Goal: Check status

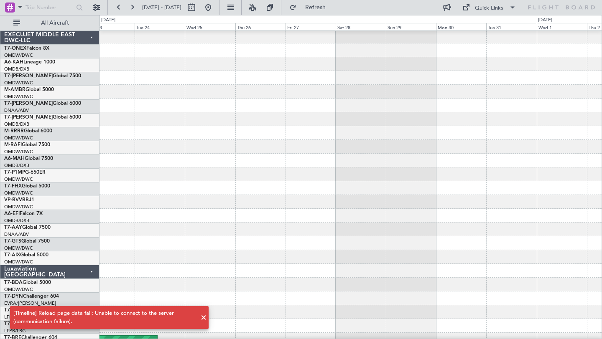
scroll to position [208, 0]
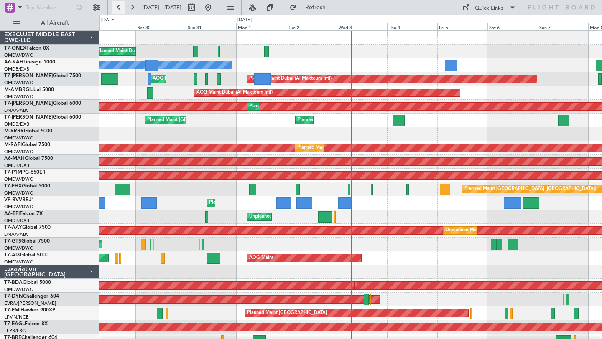
click at [121, 11] on button at bounding box center [118, 7] width 13 height 13
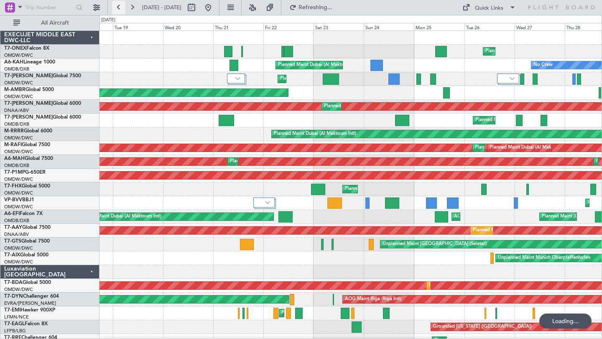
click at [121, 11] on button at bounding box center [118, 7] width 13 height 13
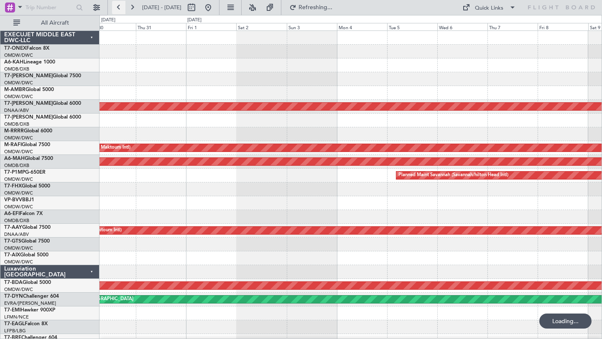
click at [121, 11] on button at bounding box center [118, 7] width 13 height 13
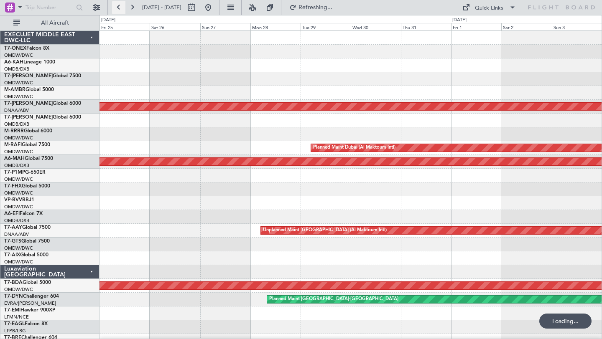
click at [121, 11] on button at bounding box center [118, 7] width 13 height 13
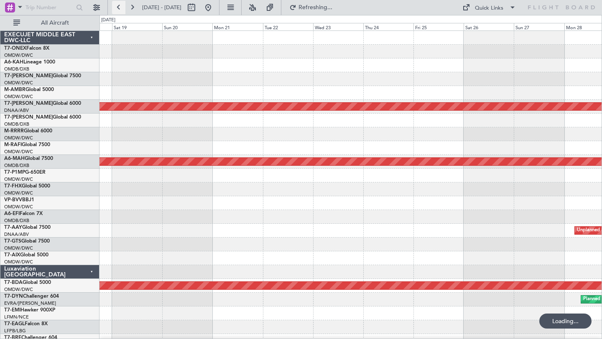
click at [121, 11] on button at bounding box center [118, 7] width 13 height 13
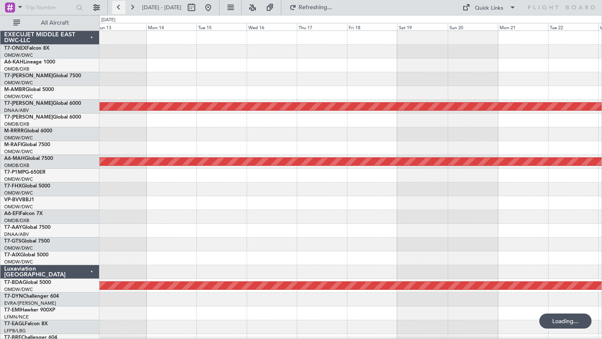
click at [121, 11] on button at bounding box center [118, 7] width 13 height 13
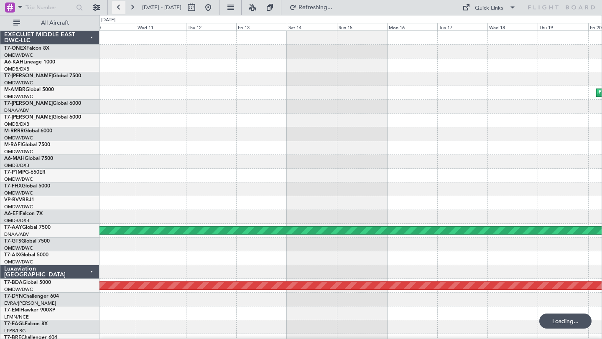
click at [121, 11] on button at bounding box center [118, 7] width 13 height 13
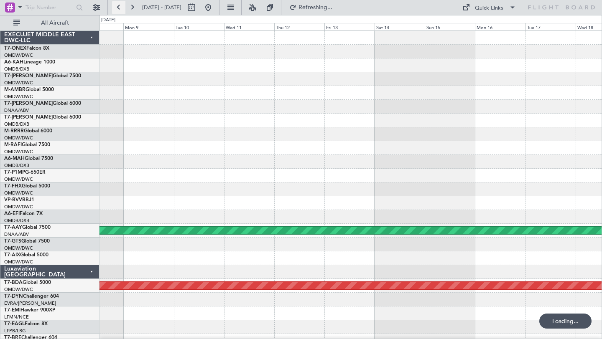
click at [121, 11] on button at bounding box center [118, 7] width 13 height 13
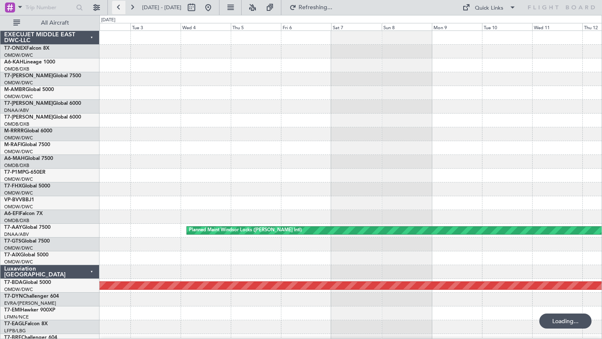
click at [121, 11] on button at bounding box center [118, 7] width 13 height 13
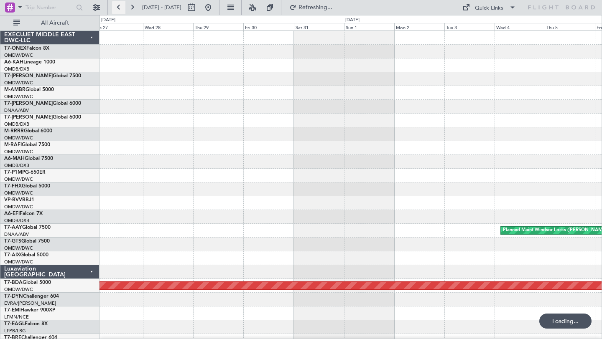
click at [121, 11] on button at bounding box center [118, 7] width 13 height 13
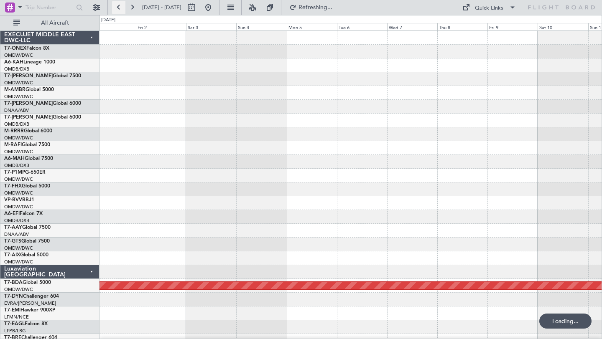
click at [121, 11] on button at bounding box center [118, 7] width 13 height 13
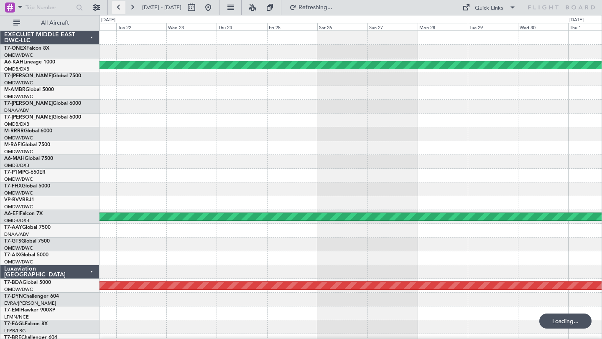
click at [121, 11] on button at bounding box center [118, 7] width 13 height 13
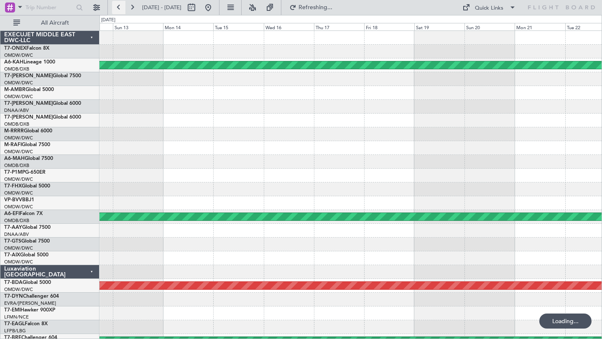
click at [121, 11] on button at bounding box center [118, 7] width 13 height 13
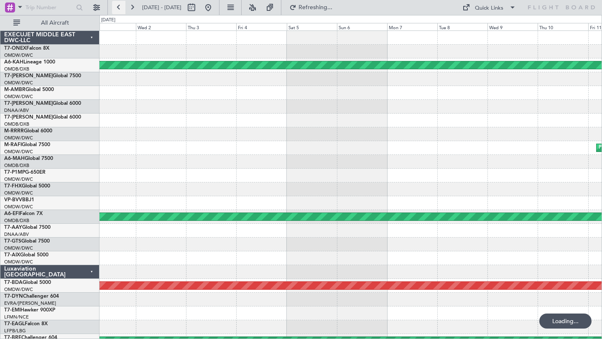
click at [121, 11] on button at bounding box center [118, 7] width 13 height 13
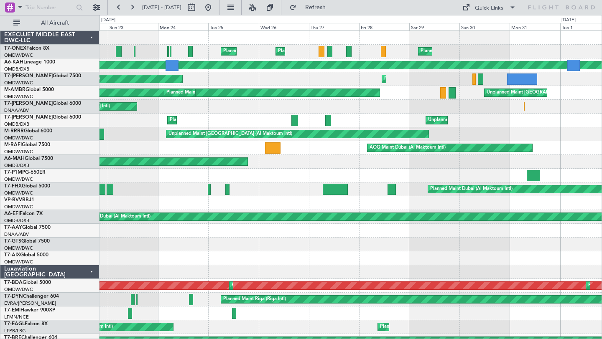
scroll to position [1, 0]
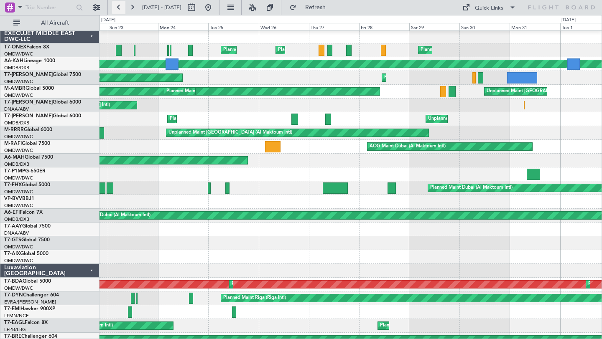
click at [121, 4] on button at bounding box center [118, 7] width 13 height 13
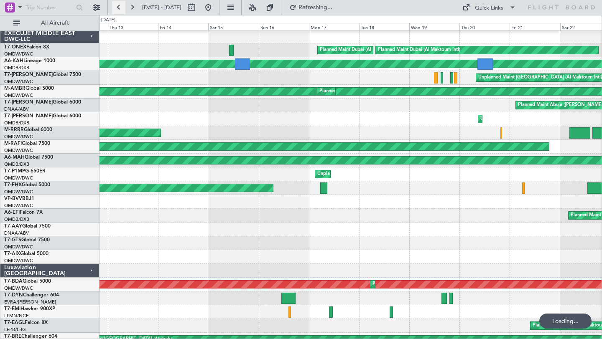
click at [121, 4] on button at bounding box center [118, 7] width 13 height 13
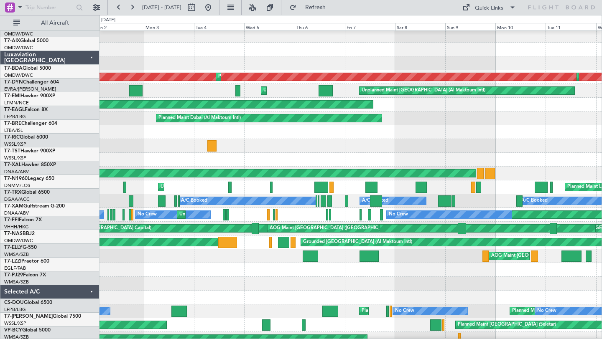
scroll to position [203, 0]
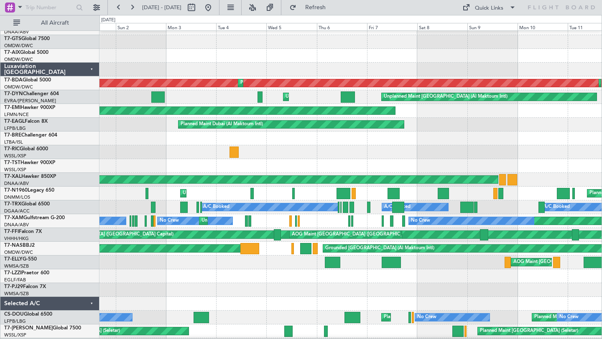
click at [307, 278] on div at bounding box center [350, 277] width 502 height 14
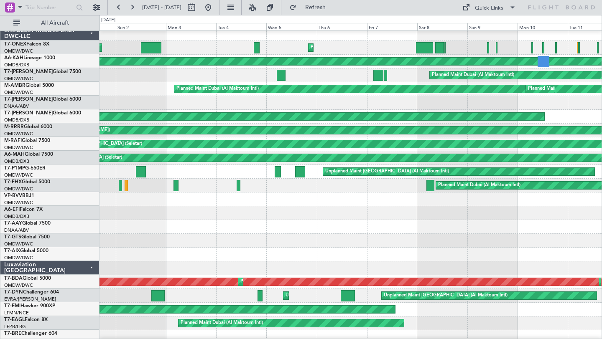
scroll to position [4, 0]
click at [131, 11] on button at bounding box center [131, 7] width 13 height 13
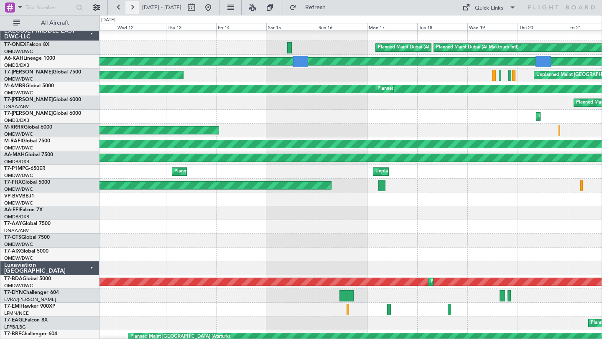
click at [132, 12] on button at bounding box center [131, 7] width 13 height 13
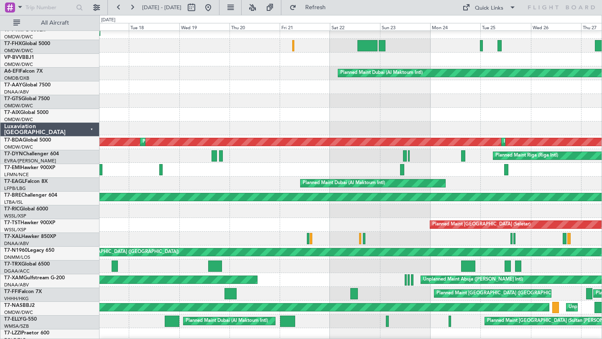
scroll to position [143, 0]
click at [471, 327] on div "Planned Maint [GEOGRAPHIC_DATA] (Sultan [PERSON_NAME] [PERSON_NAME] - Subang) P…" at bounding box center [350, 322] width 502 height 14
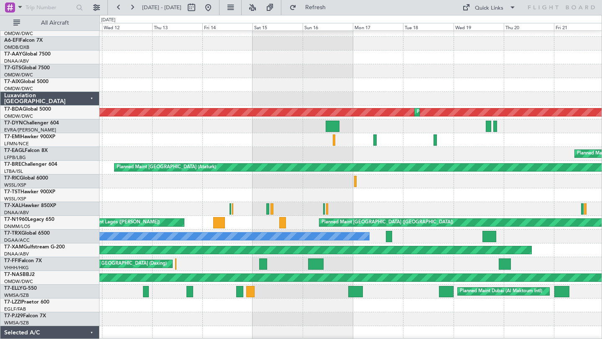
click at [530, 262] on div "Planned Maint [GEOGRAPHIC_DATA] (Daxing) [PERSON_NAME] [GEOGRAPHIC_DATA] ([GEOG…" at bounding box center [350, 264] width 502 height 14
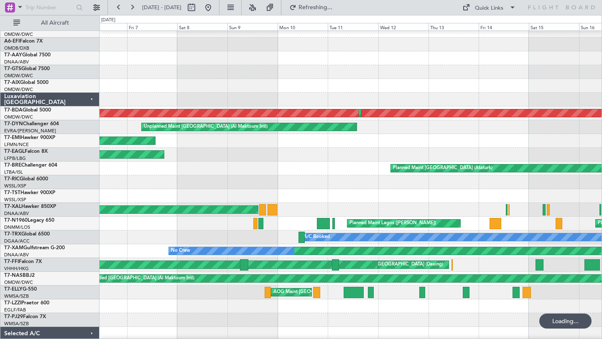
click at [516, 263] on div "Planned Maint [GEOGRAPHIC_DATA] (Daxing) [PERSON_NAME] [GEOGRAPHIC_DATA] ([GEOG…" at bounding box center [350, 265] width 502 height 14
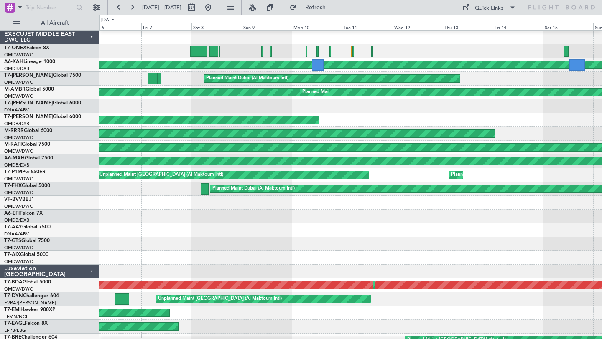
scroll to position [0, 0]
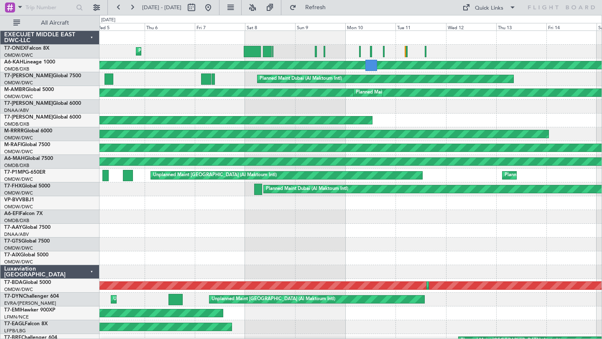
click at [281, 41] on div at bounding box center [350, 38] width 502 height 14
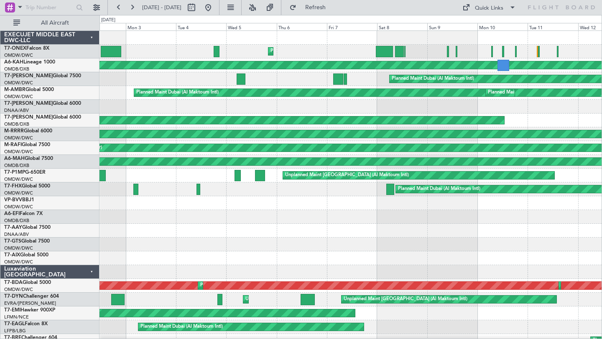
click at [295, 56] on div "Planned Maint [US_STATE] ([US_STATE][GEOGRAPHIC_DATA]) Planned Maint [GEOGRAPHI…" at bounding box center [350, 52] width 502 height 14
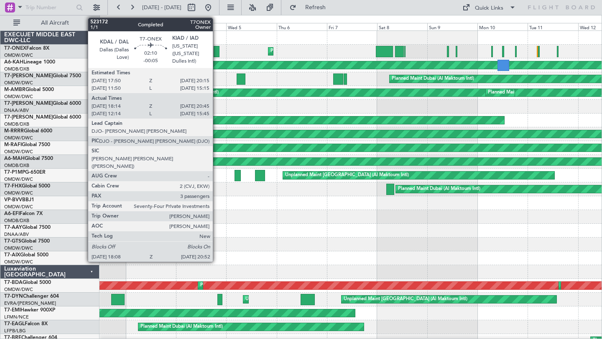
click at [216, 51] on div at bounding box center [217, 51] width 6 height 11
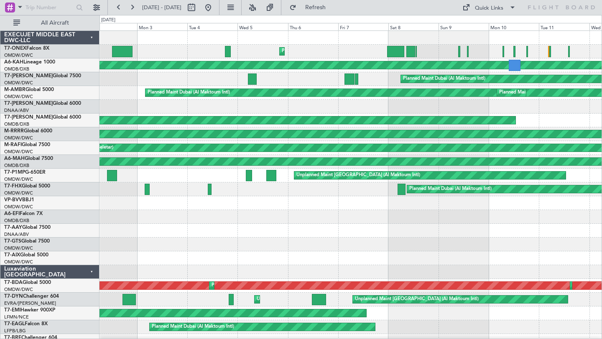
click at [290, 210] on div "Planned Maint [US_STATE] ([US_STATE][GEOGRAPHIC_DATA]) Planned Maint [GEOGRAPHI…" at bounding box center [350, 293] width 502 height 524
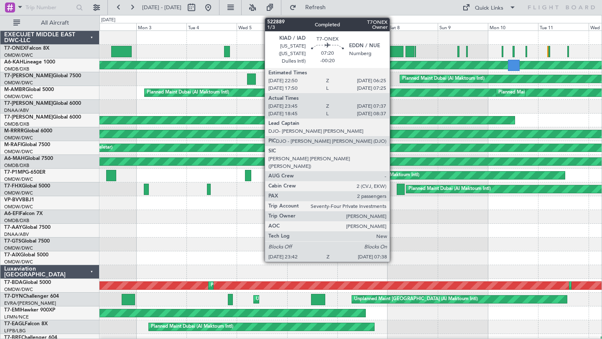
click at [394, 52] on div at bounding box center [394, 51] width 17 height 11
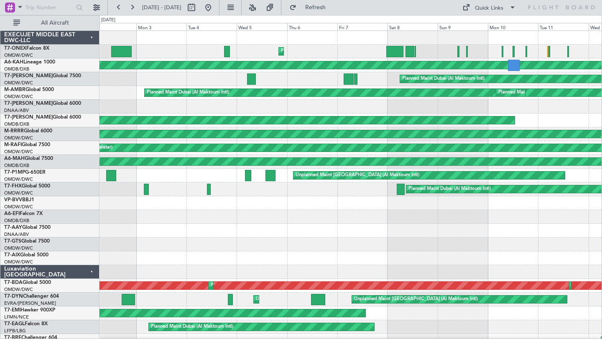
click at [474, 224] on div at bounding box center [350, 217] width 502 height 14
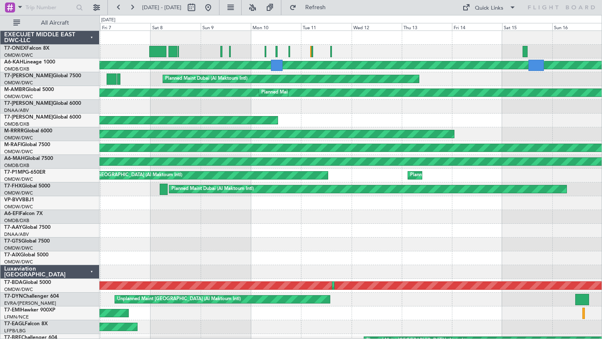
click at [310, 249] on div "Planned Maint Dubai (Al Maktoum Intl) Planned Maint [GEOGRAPHIC_DATA] (Al Makto…" at bounding box center [350, 293] width 502 height 524
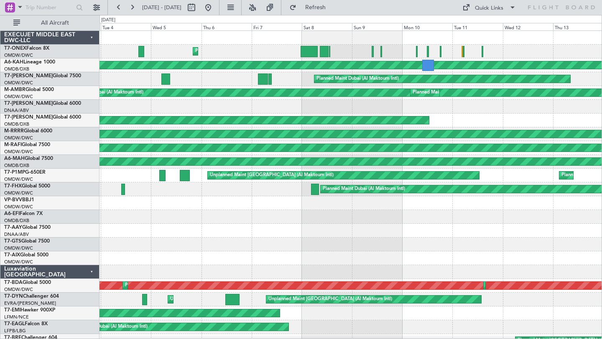
click at [350, 242] on div "Planned Maint [US_STATE] ([US_STATE][GEOGRAPHIC_DATA]) Planned Maint [GEOGRAPHI…" at bounding box center [350, 293] width 502 height 524
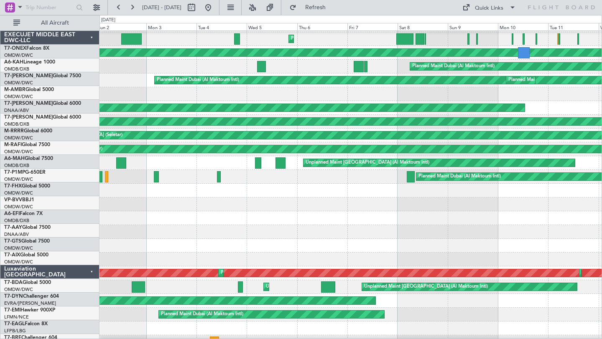
scroll to position [16, 0]
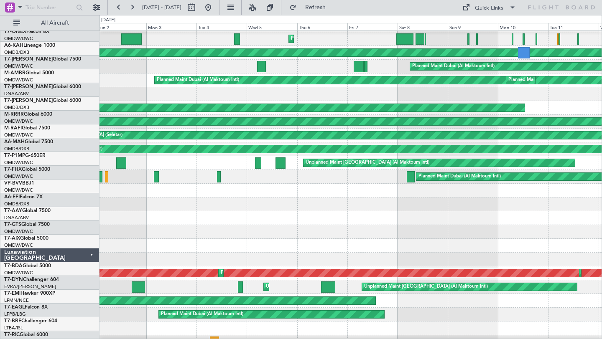
click at [475, 186] on div at bounding box center [350, 191] width 502 height 14
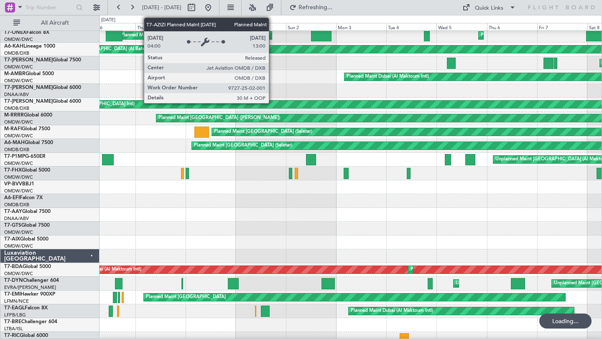
scroll to position [0, 0]
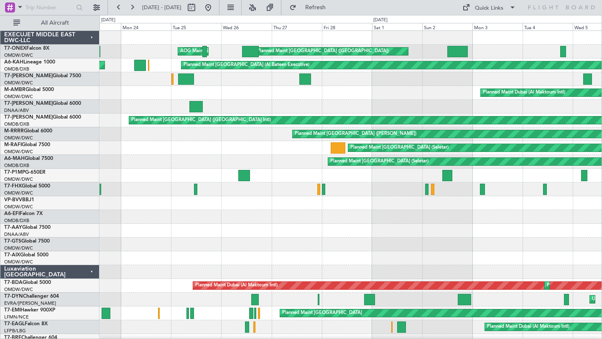
click at [359, 99] on div "Planned Maint Dubai (Al Maktoum Intl) Planned Maint [GEOGRAPHIC_DATA] (Al Makto…" at bounding box center [350, 93] width 502 height 14
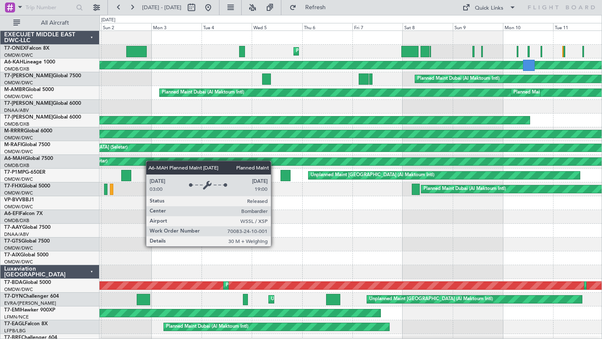
click at [90, 191] on div "Planned Maint [US_STATE] ([US_STATE][GEOGRAPHIC_DATA]) Planned Maint [GEOGRAPHI…" at bounding box center [301, 177] width 602 height 324
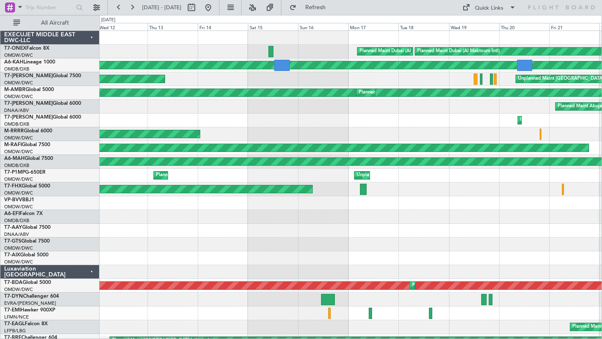
click at [125, 252] on div "Planned Maint Dubai (Al Maktoum Intl) Planned Maint [GEOGRAPHIC_DATA] (Al Makto…" at bounding box center [350, 293] width 502 height 524
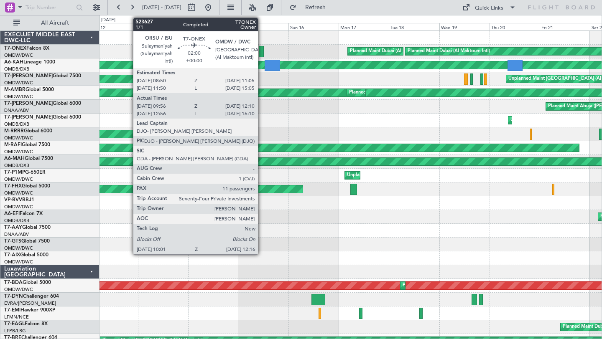
click at [262, 52] on div at bounding box center [261, 51] width 5 height 11
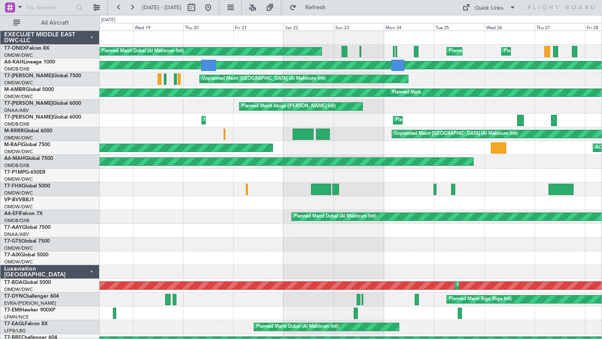
click at [181, 223] on div "Planned Maint Dubai (Al Maktoum Intl)" at bounding box center [350, 217] width 502 height 14
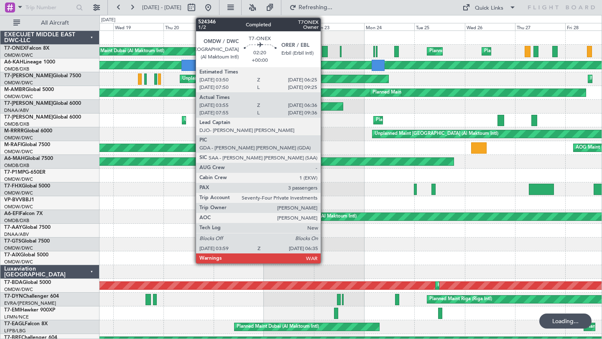
click at [324, 51] on div at bounding box center [325, 51] width 6 height 11
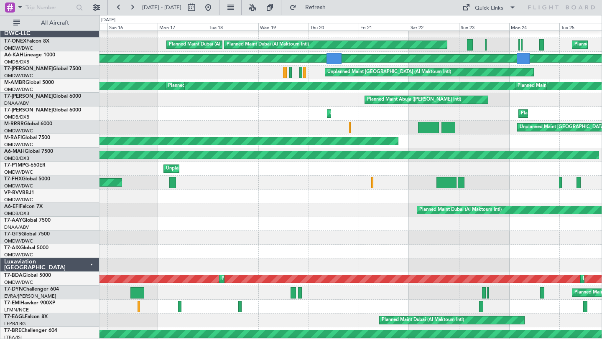
scroll to position [6, 0]
click at [535, 140] on div "Planned Maint [GEOGRAPHIC_DATA] (Seletar) AOG Maint [GEOGRAPHIC_DATA] (Al Makto…" at bounding box center [350, 142] width 502 height 14
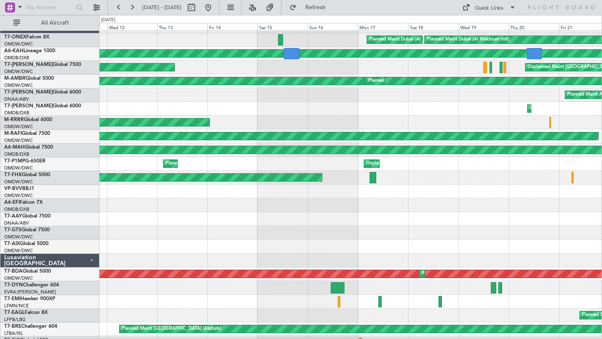
scroll to position [10, 0]
click at [478, 104] on div "Unplanned Maint [GEOGRAPHIC_DATA] ([GEOGRAPHIC_DATA] Intl) Planned Maint [GEOGR…" at bounding box center [350, 109] width 502 height 14
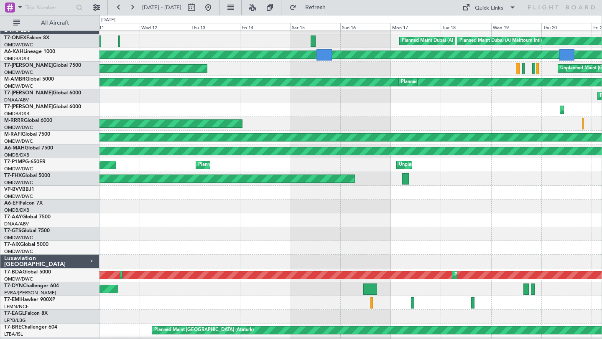
scroll to position [0, 0]
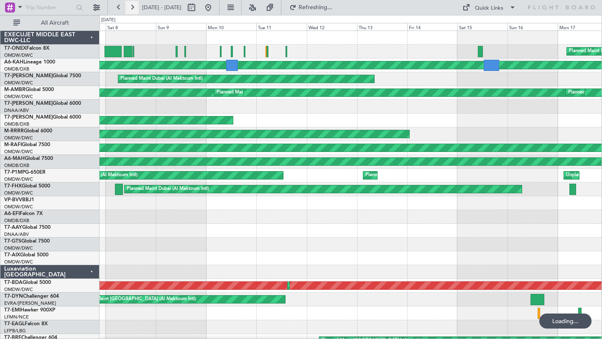
click at [131, 8] on button at bounding box center [131, 7] width 13 height 13
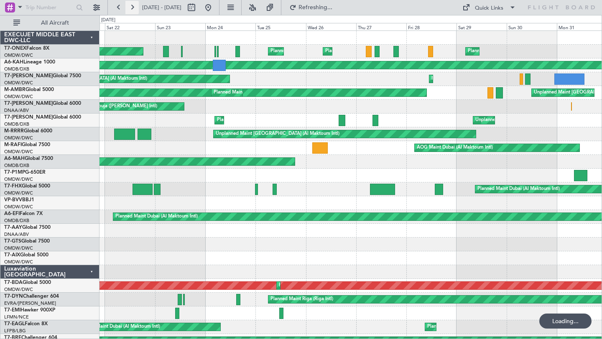
click at [131, 8] on button at bounding box center [131, 7] width 13 height 13
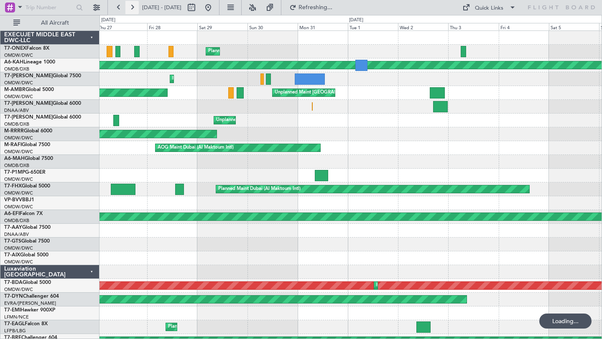
click at [131, 8] on button at bounding box center [131, 7] width 13 height 13
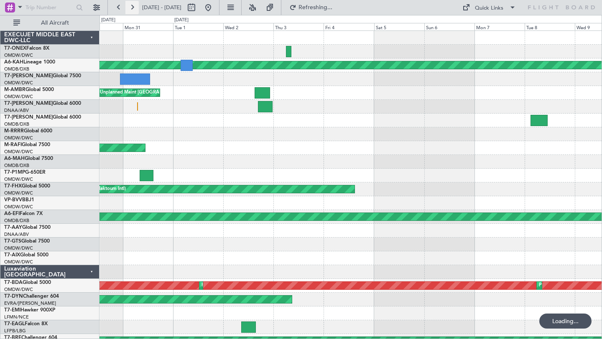
click at [131, 8] on button at bounding box center [131, 7] width 13 height 13
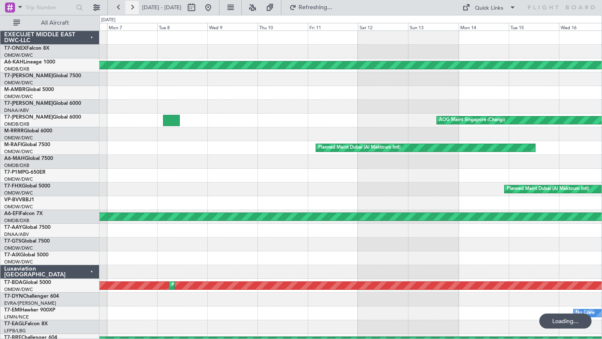
click at [131, 8] on button at bounding box center [131, 7] width 13 height 13
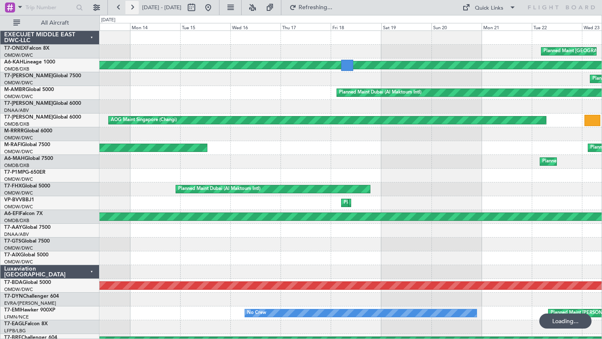
click at [131, 8] on button at bounding box center [131, 7] width 13 height 13
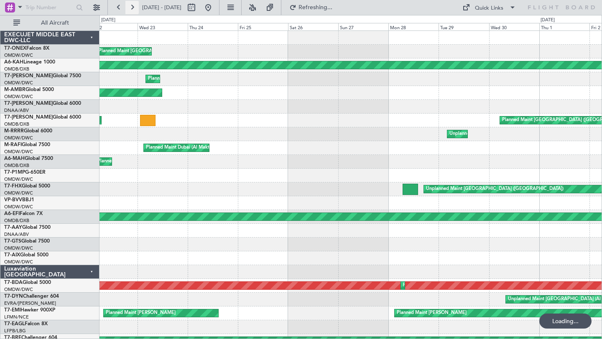
click at [131, 8] on button at bounding box center [131, 7] width 13 height 13
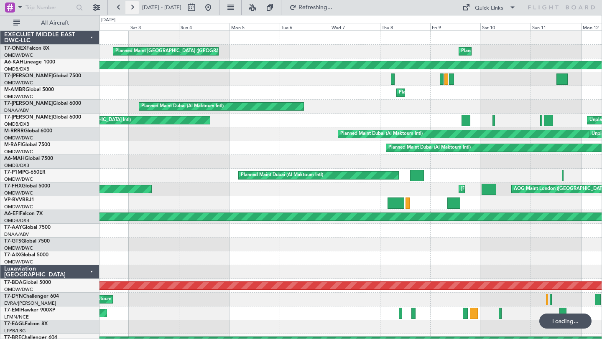
click at [131, 8] on button at bounding box center [131, 7] width 13 height 13
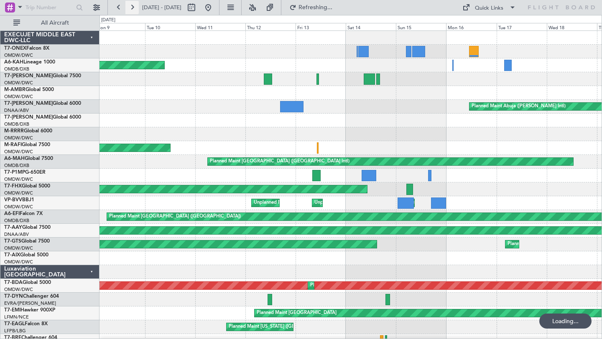
click at [131, 8] on button at bounding box center [131, 7] width 13 height 13
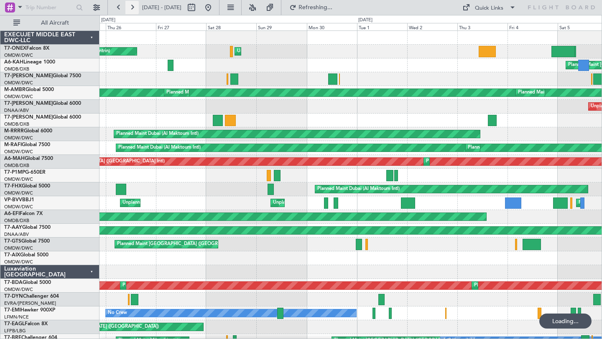
click at [131, 8] on button at bounding box center [131, 7] width 13 height 13
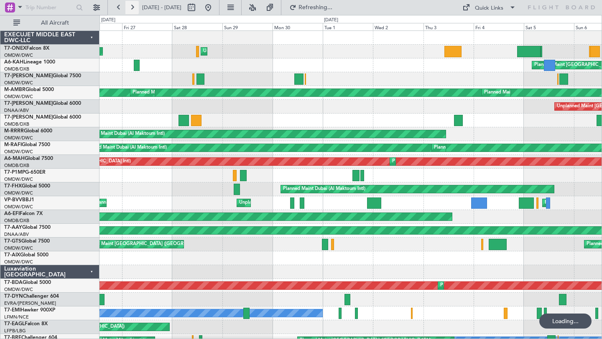
click at [131, 8] on button at bounding box center [131, 7] width 13 height 13
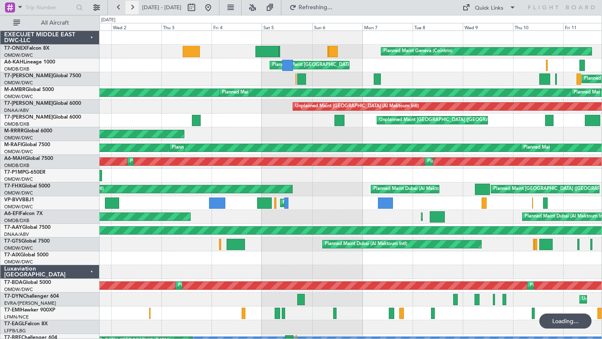
click at [131, 8] on button at bounding box center [131, 7] width 13 height 13
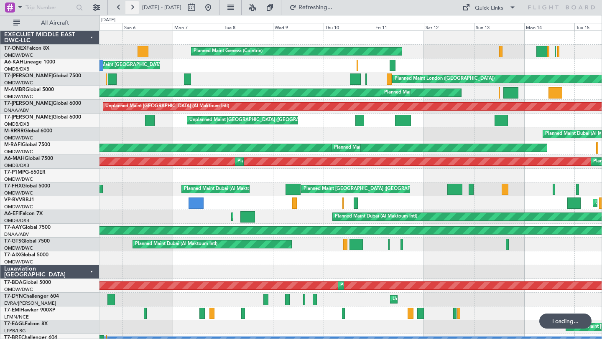
click at [131, 8] on button at bounding box center [131, 7] width 13 height 13
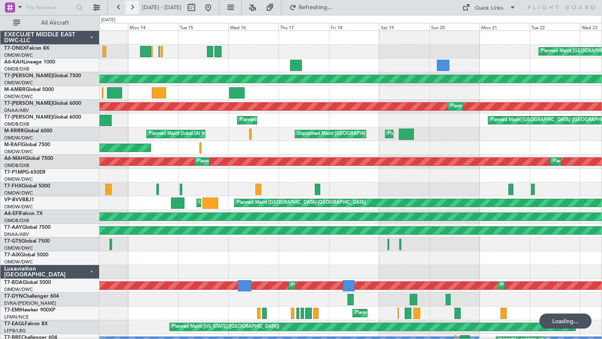
click at [131, 8] on button at bounding box center [131, 7] width 13 height 13
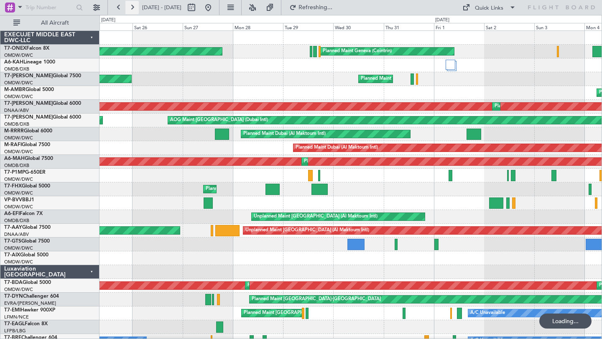
click at [131, 8] on button at bounding box center [131, 7] width 13 height 13
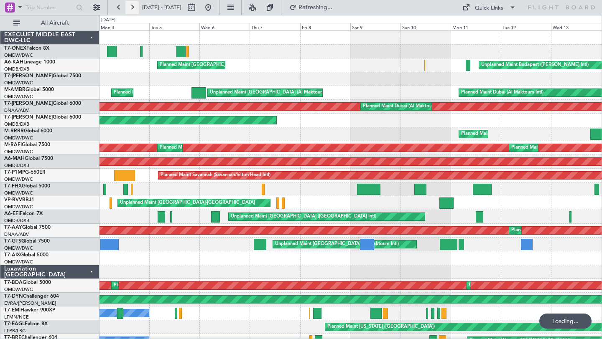
click at [131, 8] on button at bounding box center [131, 7] width 13 height 13
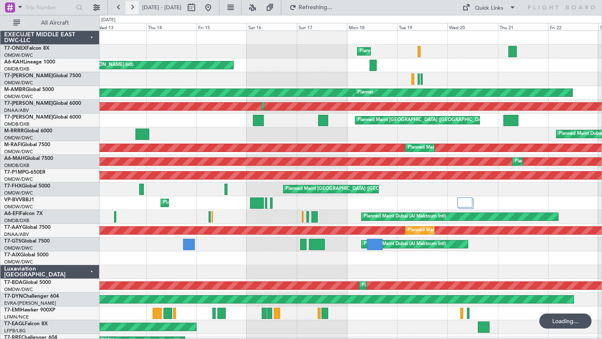
click at [131, 8] on button at bounding box center [131, 7] width 13 height 13
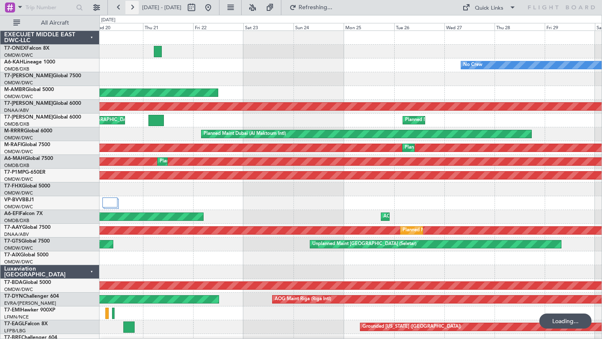
click at [131, 8] on button at bounding box center [131, 7] width 13 height 13
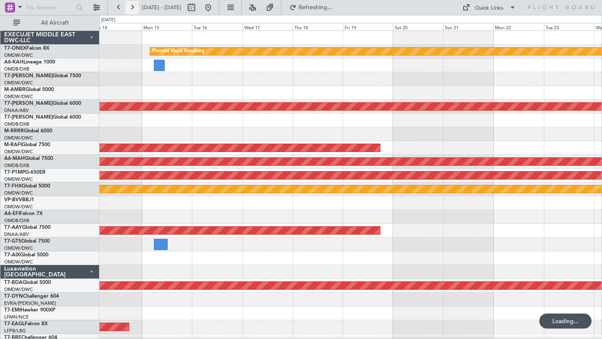
click at [131, 8] on button at bounding box center [131, 7] width 13 height 13
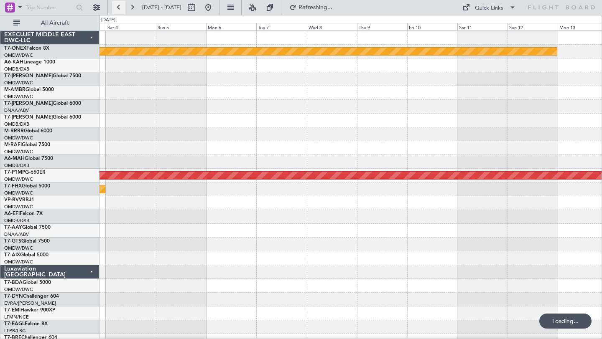
click at [120, 7] on button at bounding box center [118, 7] width 13 height 13
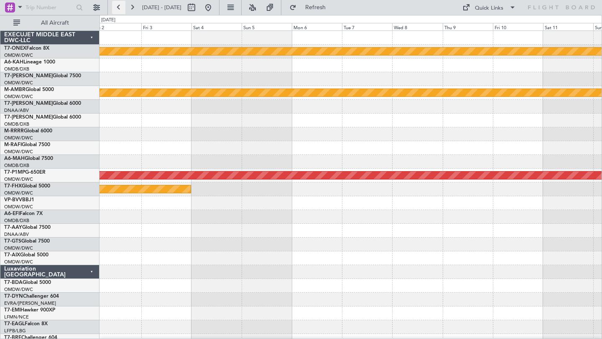
click at [120, 7] on button at bounding box center [118, 7] width 13 height 13
